Goal: Check status

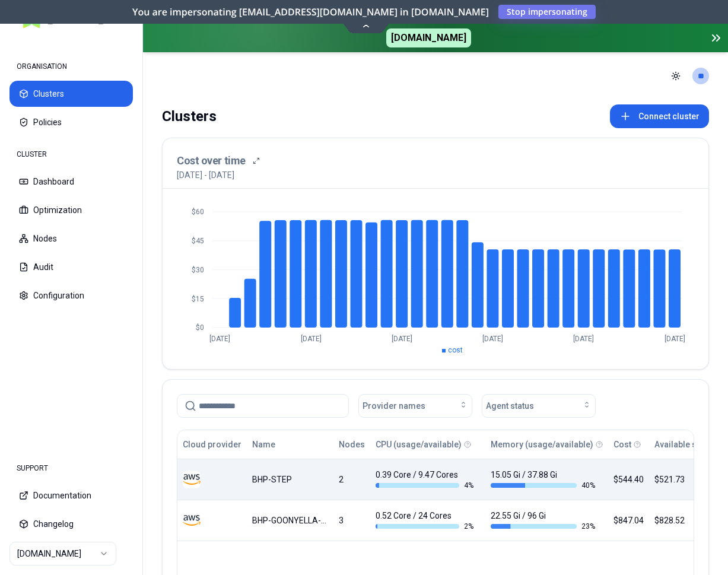
scroll to position [121, 0]
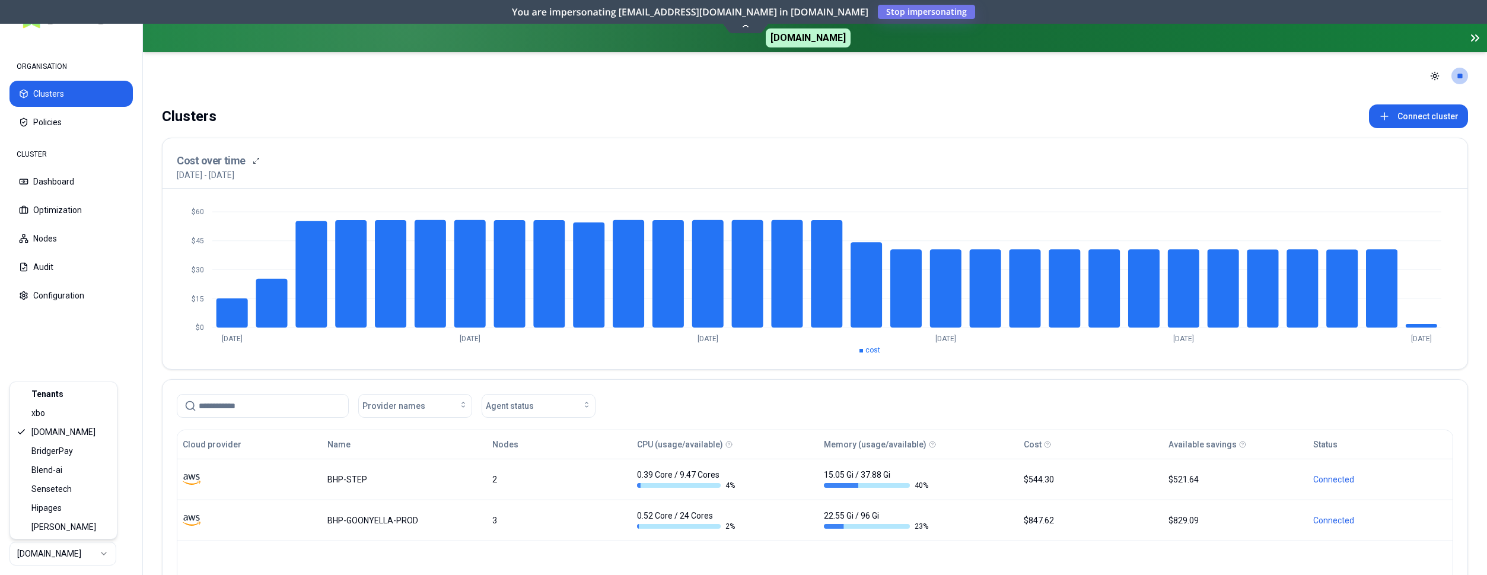
click at [89, 556] on html "ORGANISATION Clusters Policies CLUSTER Dashboard Optimization Nodes Audit Confi…" at bounding box center [743, 287] width 1487 height 575
click at [486, 486] on html "ORGANISATION Clusters Policies CLUSTER Dashboard Optimization Nodes Audit Confi…" at bounding box center [743, 287] width 1487 height 575
click at [56, 554] on html "ORGANISATION Clusters Policies CLUSTER Dashboard Optimization Nodes Audit Confi…" at bounding box center [743, 287] width 1487 height 575
click at [110, 554] on html "ORGANISATION Clusters Policies CLUSTER Dashboard Optimization Nodes Audit Confi…" at bounding box center [743, 287] width 1487 height 575
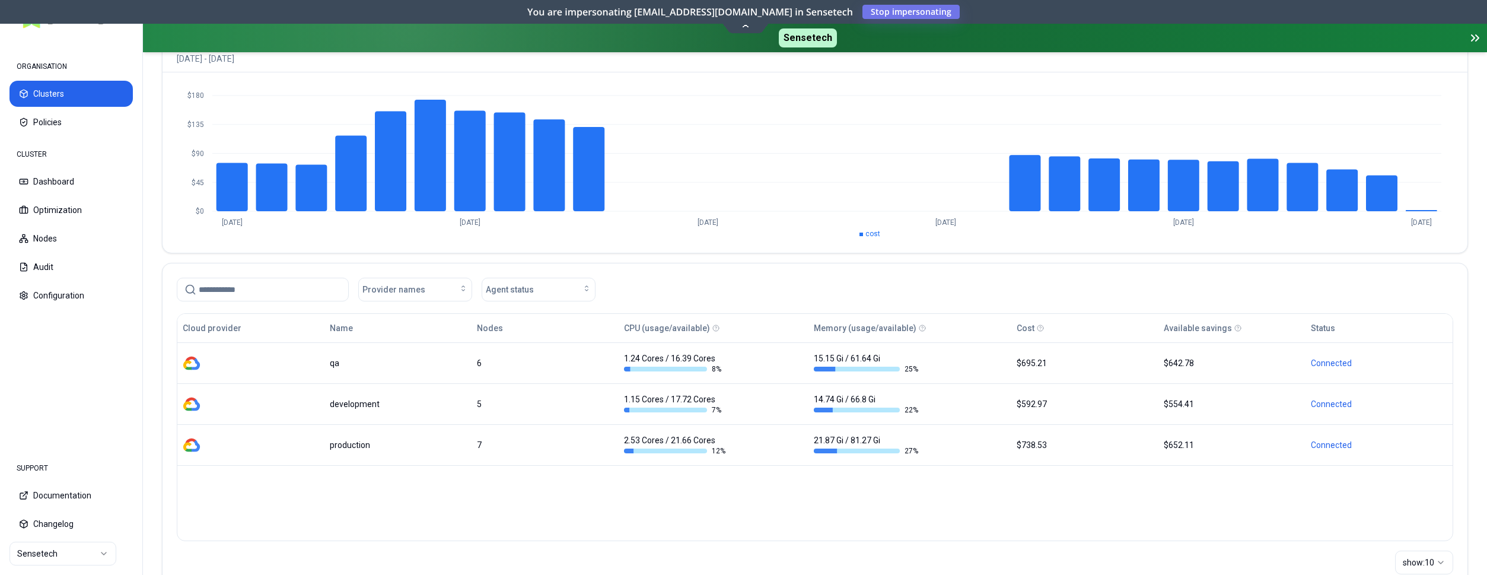
scroll to position [121, 0]
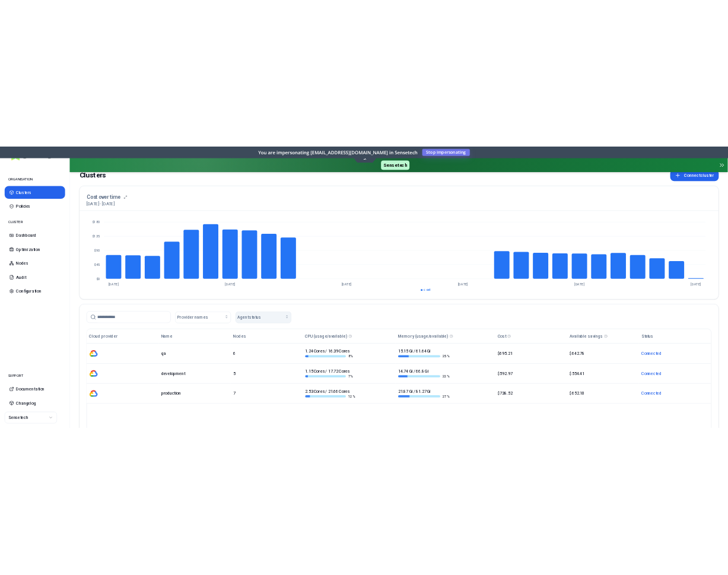
scroll to position [60, 0]
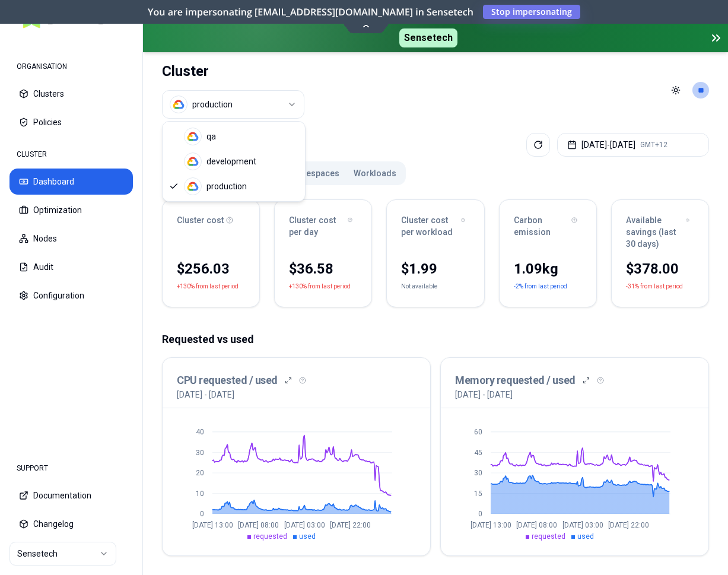
click at [212, 100] on html "ORGANISATION Clusters Policies CLUSTER Dashboard Optimization Nodes Audit Confi…" at bounding box center [364, 287] width 728 height 575
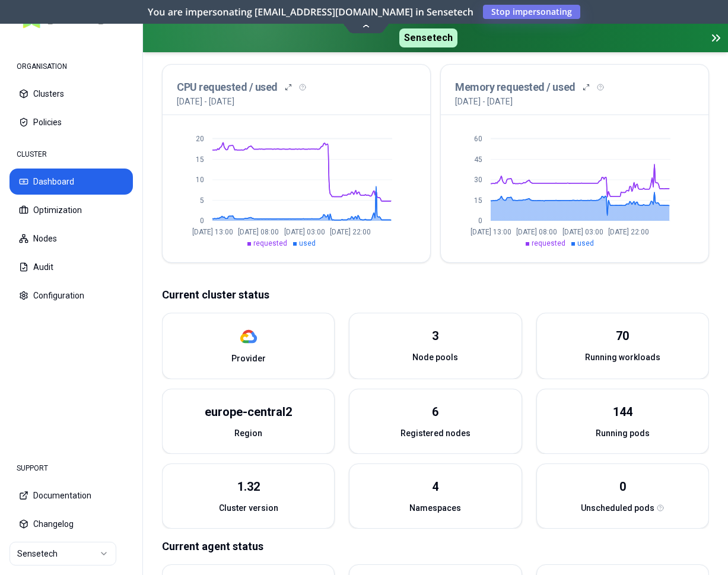
scroll to position [60, 0]
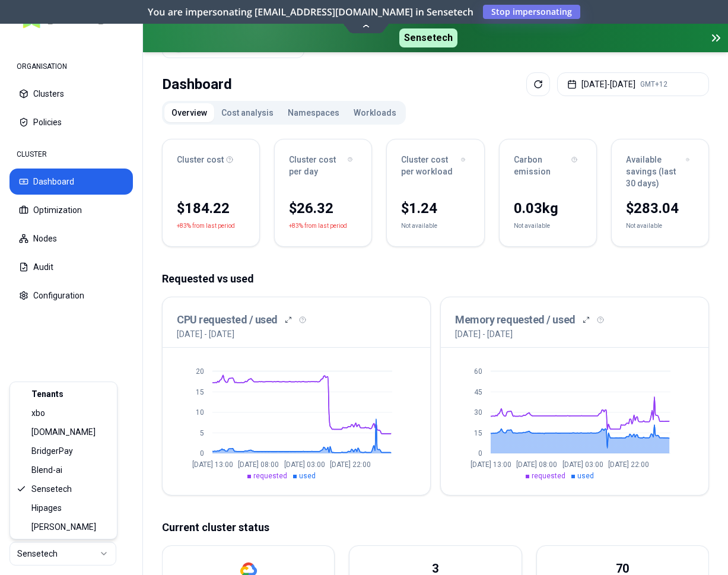
click at [92, 547] on html "ORGANISATION Clusters Policies CLUSTER Dashboard Optimization Nodes Audit Confi…" at bounding box center [364, 287] width 728 height 575
click at [125, 316] on html "ORGANISATION Clusters Policies CLUSTER Dashboard Optimization Nodes Audit Confi…" at bounding box center [364, 287] width 728 height 575
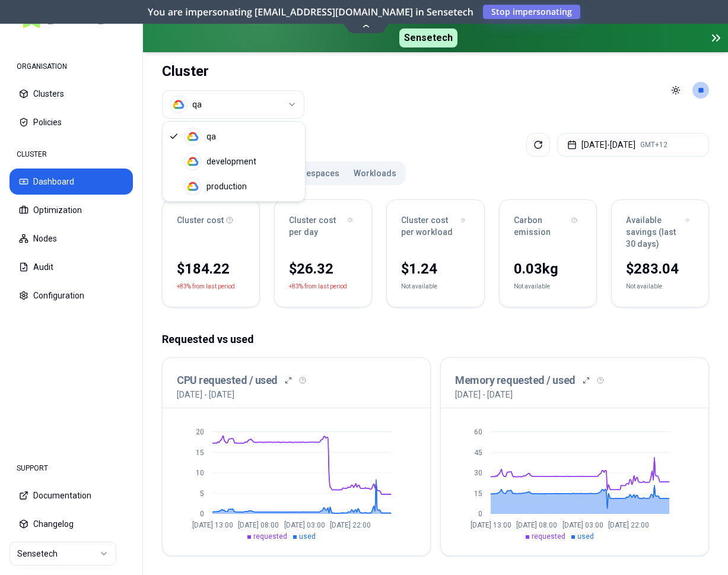
click at [288, 103] on html "ORGANISATION Clusters Policies CLUSTER Dashboard Optimization Nodes Audit Confi…" at bounding box center [364, 287] width 728 height 575
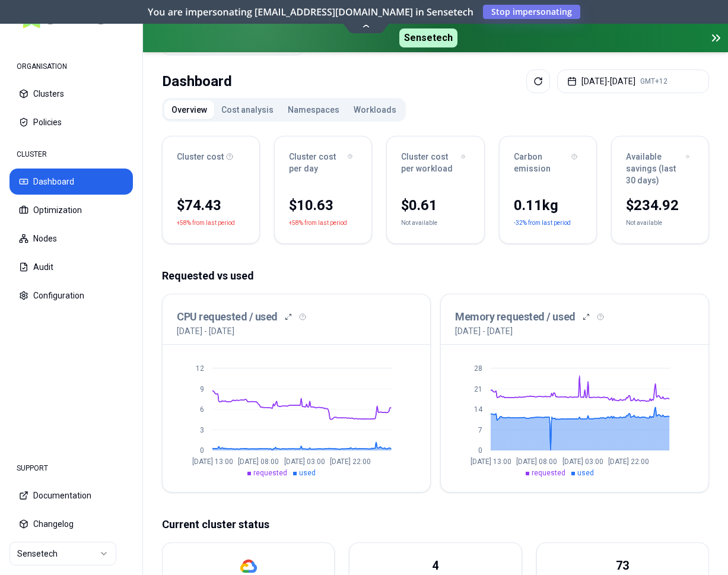
scroll to position [60, 0]
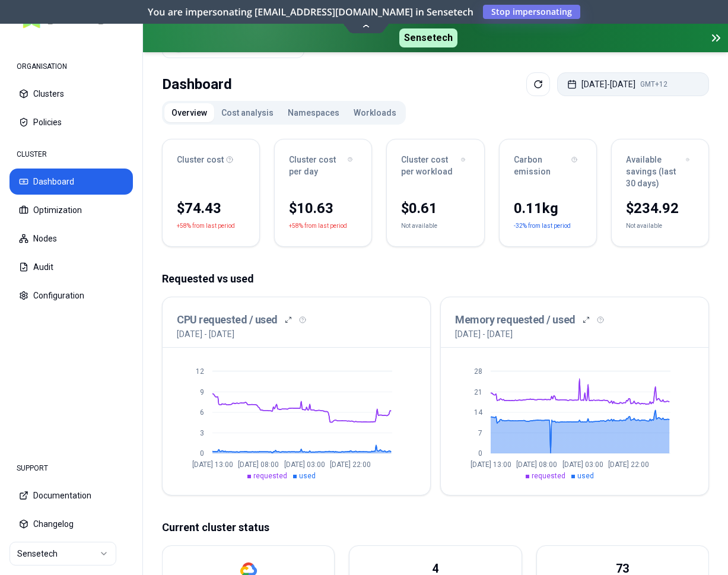
click at [610, 82] on button "Aug 14, 2025 - Aug 21, 2025 GMT+12" at bounding box center [633, 84] width 152 height 24
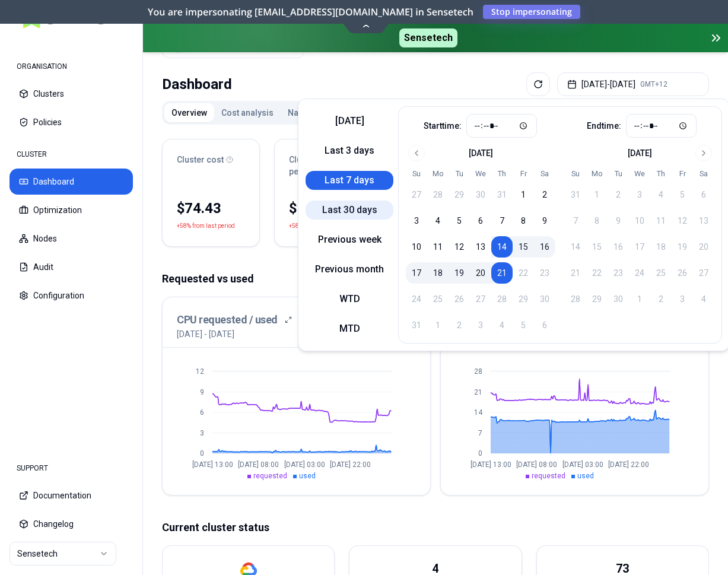
click at [343, 211] on button "Last 30 days" at bounding box center [349, 209] width 88 height 19
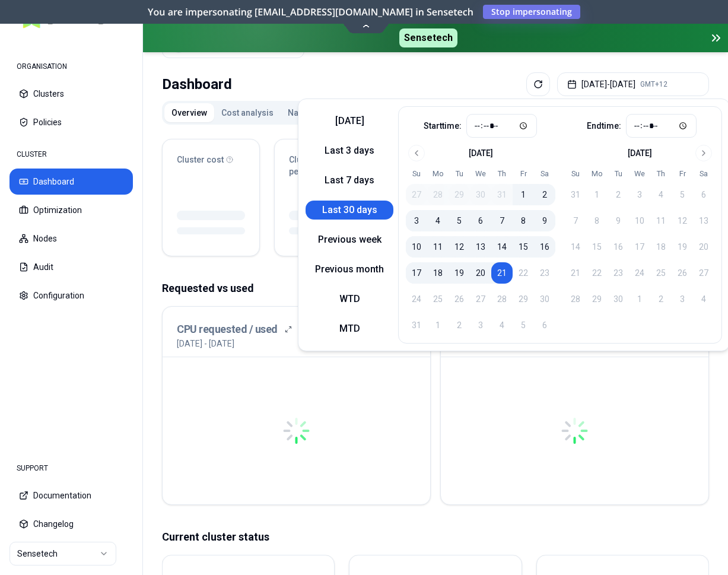
type input "*****"
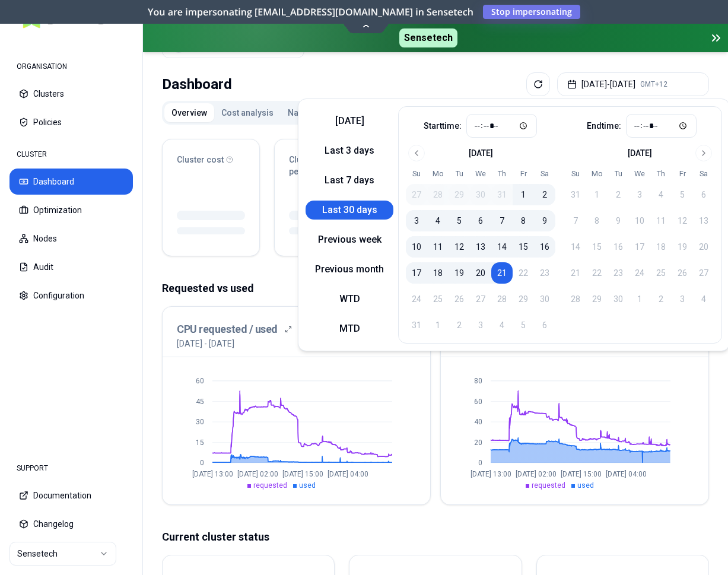
click at [236, 307] on div "CPU requested / used 22nd July 2025 - 21st August 2025" at bounding box center [297, 332] width 268 height 50
